Goal: Find specific page/section: Find specific page/section

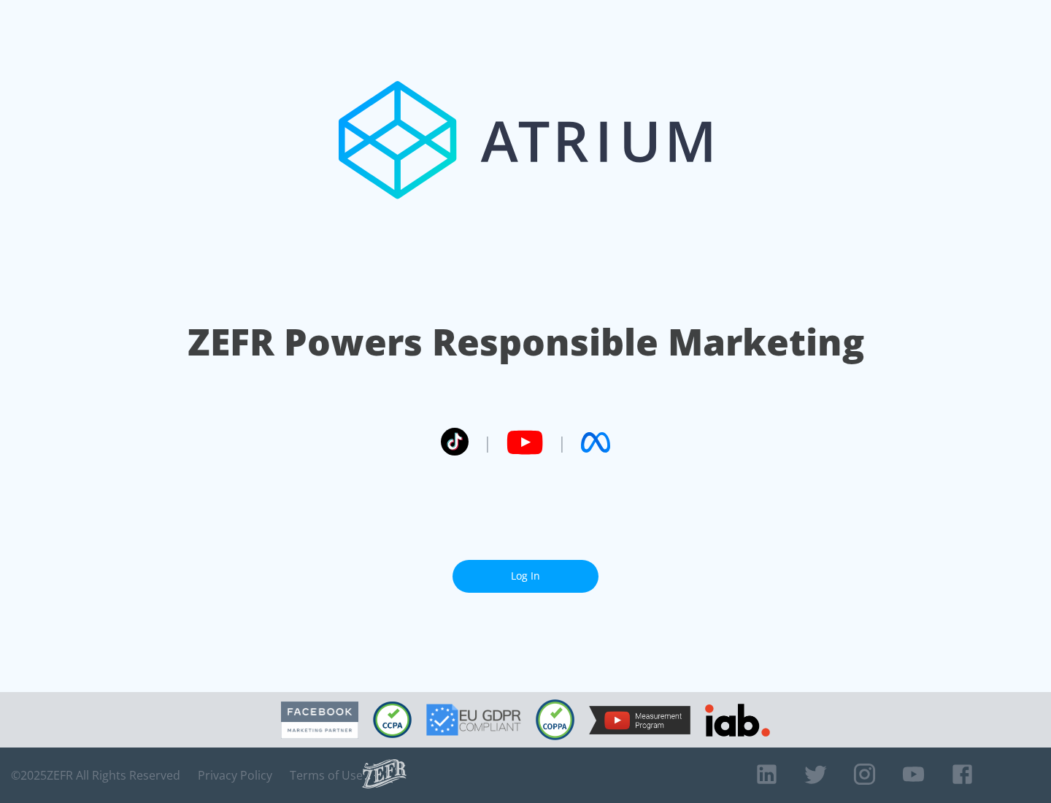
click at [525, 570] on link "Log In" at bounding box center [525, 576] width 146 height 33
